Goal: Task Accomplishment & Management: Use online tool/utility

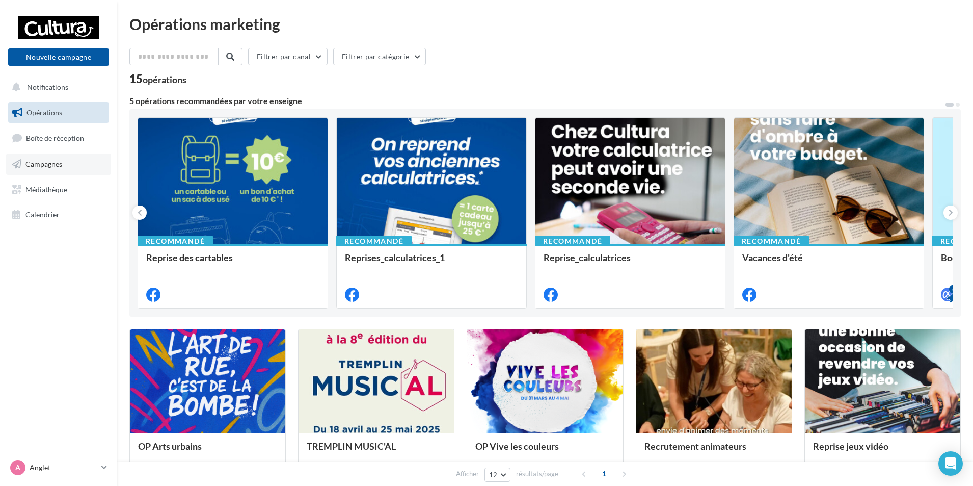
click at [45, 165] on span "Campagnes" at bounding box center [43, 164] width 37 height 9
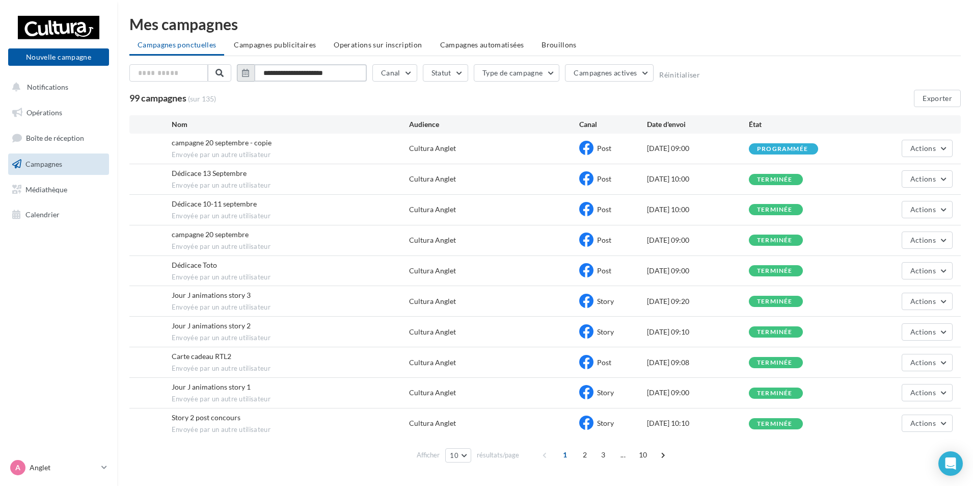
click at [270, 72] on input "**********" at bounding box center [310, 72] width 113 height 17
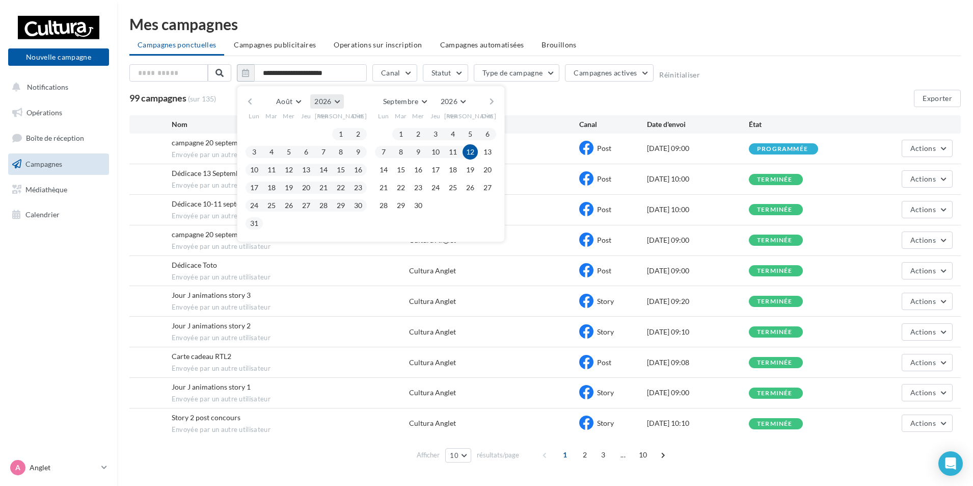
click at [338, 101] on button "2026" at bounding box center [326, 101] width 33 height 14
click at [306, 122] on button "2025" at bounding box center [308, 126] width 71 height 18
click at [321, 133] on button "1" at bounding box center [323, 133] width 15 height 15
click at [361, 205] on button "31" at bounding box center [358, 205] width 15 height 15
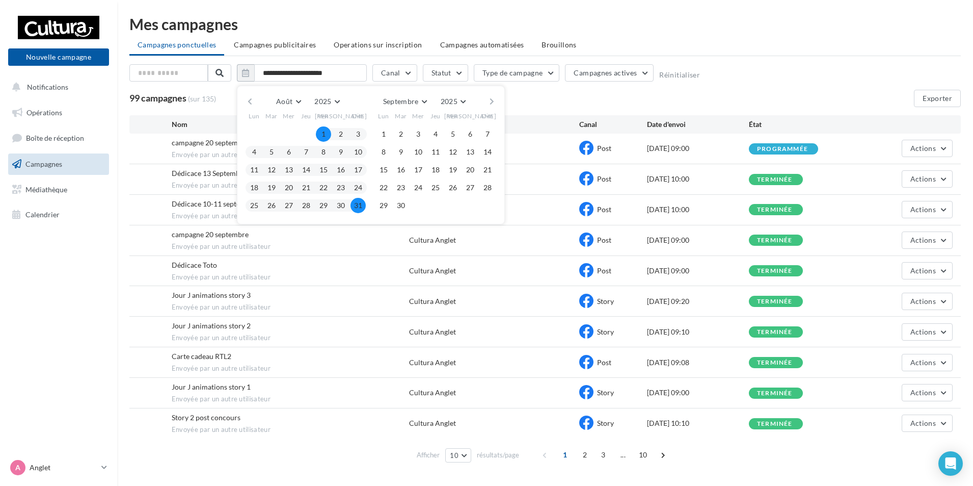
type input "**********"
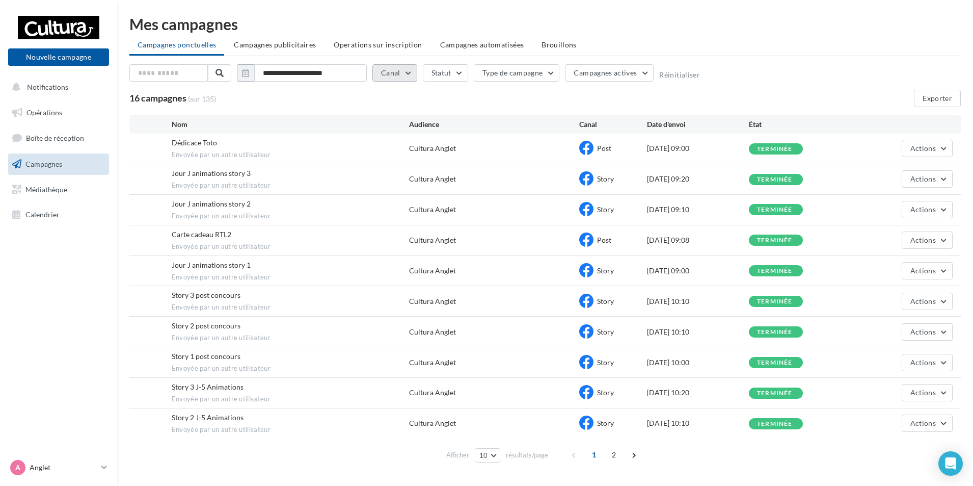
click at [403, 73] on button "Canal" at bounding box center [395, 72] width 45 height 17
click at [386, 108] on label at bounding box center [386, 109] width 10 height 10
click at [553, 106] on div "16 campagnes (sur 135) Exporter" at bounding box center [545, 98] width 832 height 17
click at [633, 451] on span at bounding box center [634, 454] width 16 height 16
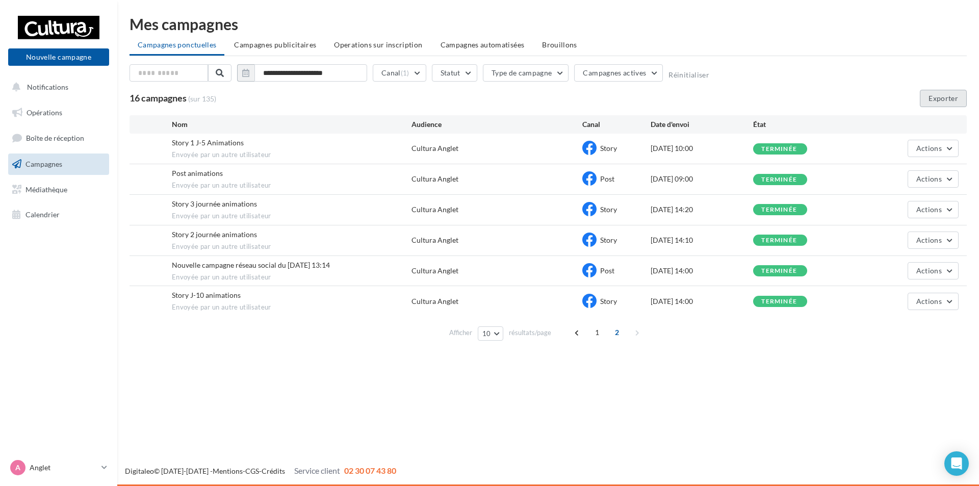
click at [944, 99] on button "Exporter" at bounding box center [942, 98] width 47 height 17
click at [102, 467] on icon at bounding box center [104, 467] width 6 height 9
click at [107, 468] on icon at bounding box center [104, 467] width 6 height 9
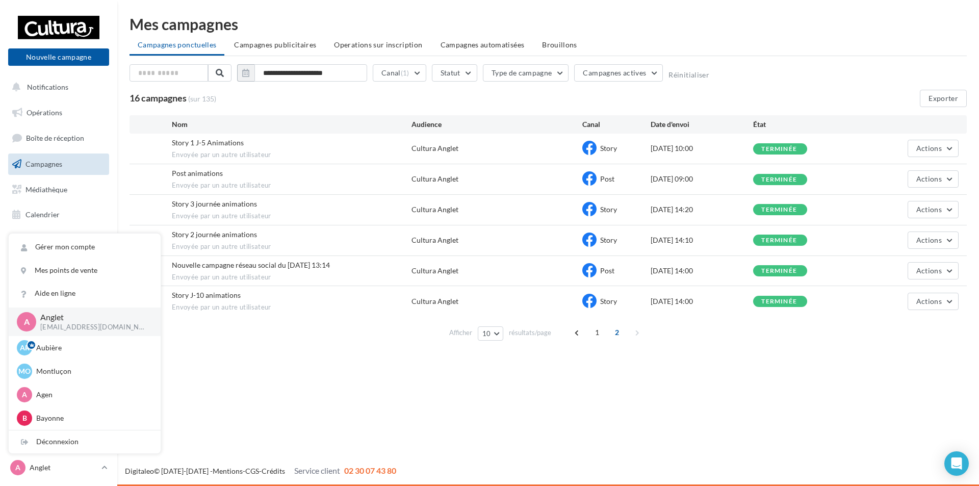
scroll to position [107, 0]
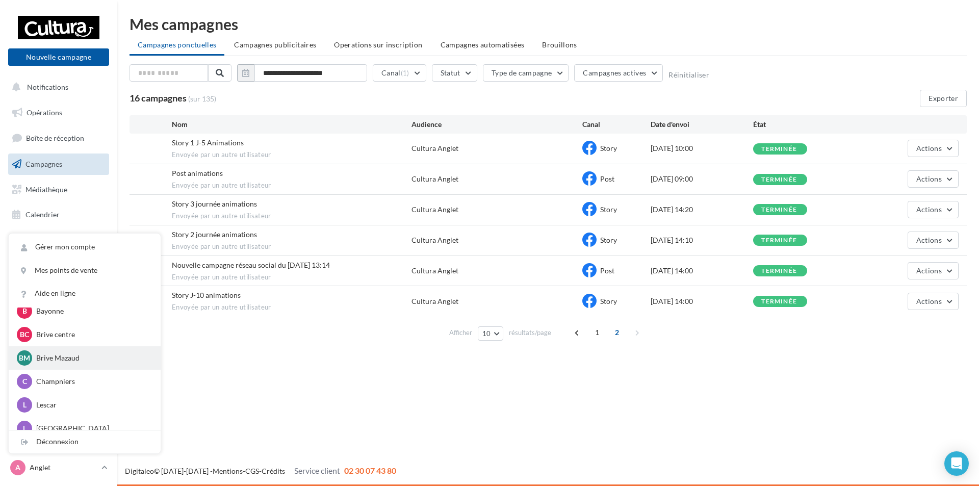
click at [148, 364] on div "BM Brive Mazaud h.alcalay6@cultura.fr" at bounding box center [85, 357] width 152 height 23
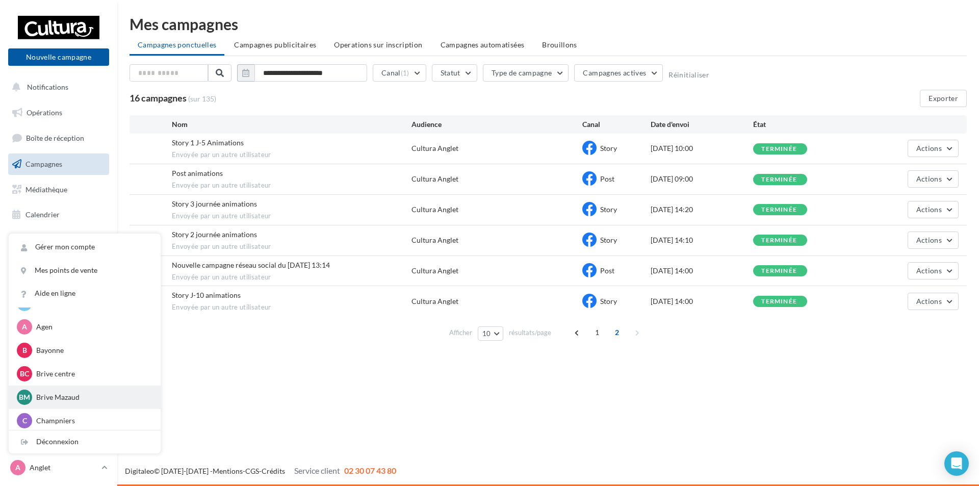
click at [64, 394] on p "Brive Mazaud" at bounding box center [92, 397] width 112 height 10
